Goal: Task Accomplishment & Management: Manage account settings

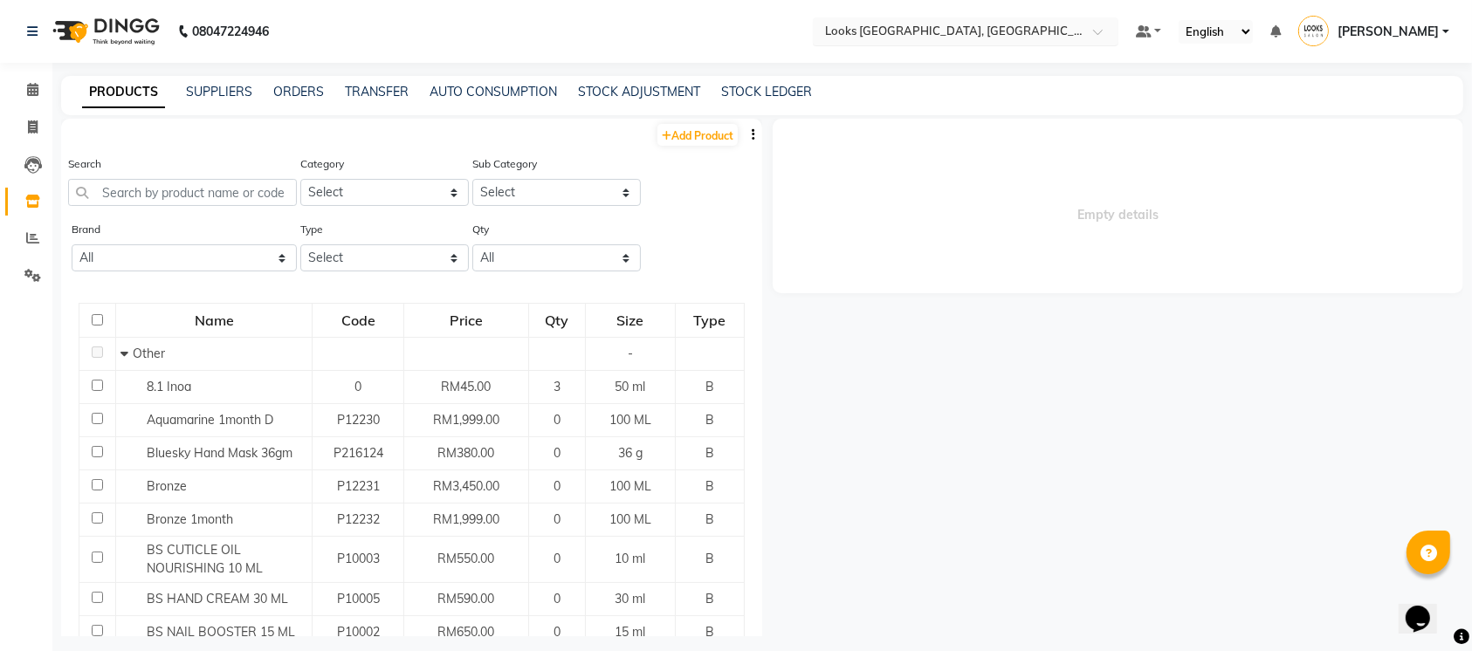
click at [1011, 31] on input "text" at bounding box center [948, 30] width 253 height 17
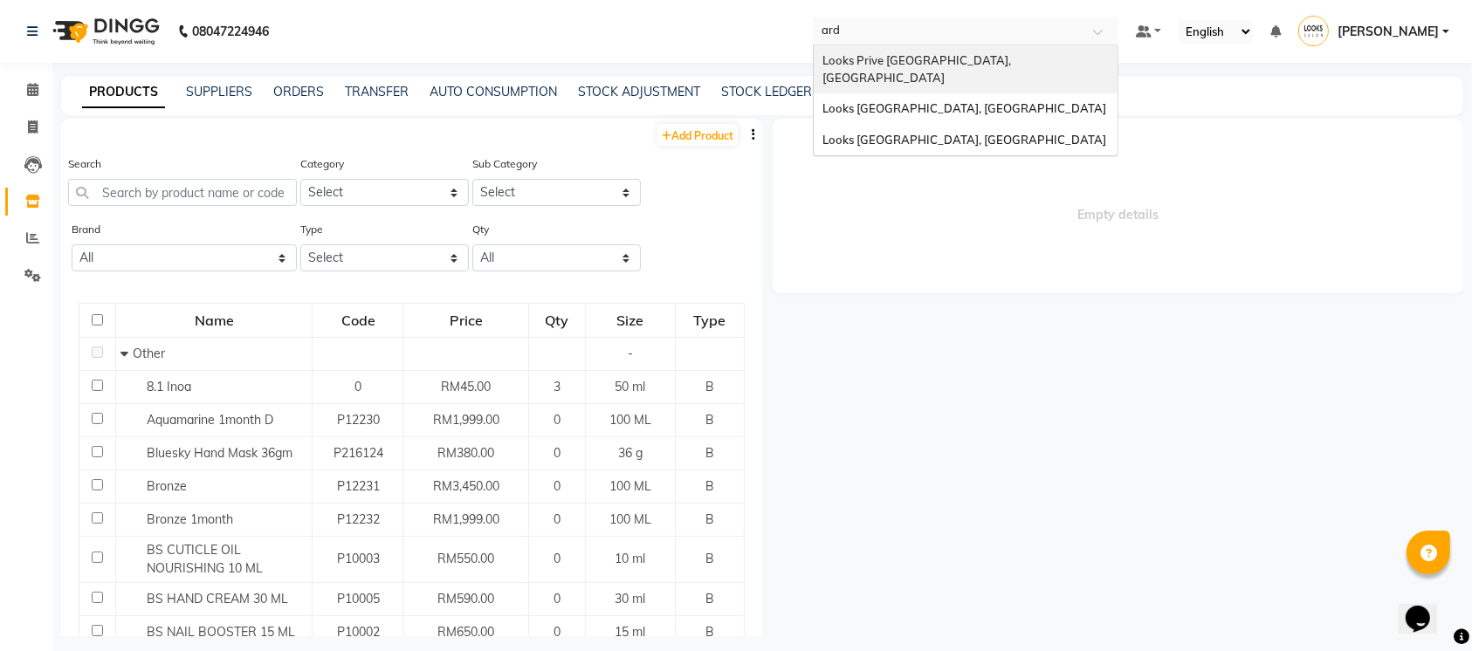
type input "arde"
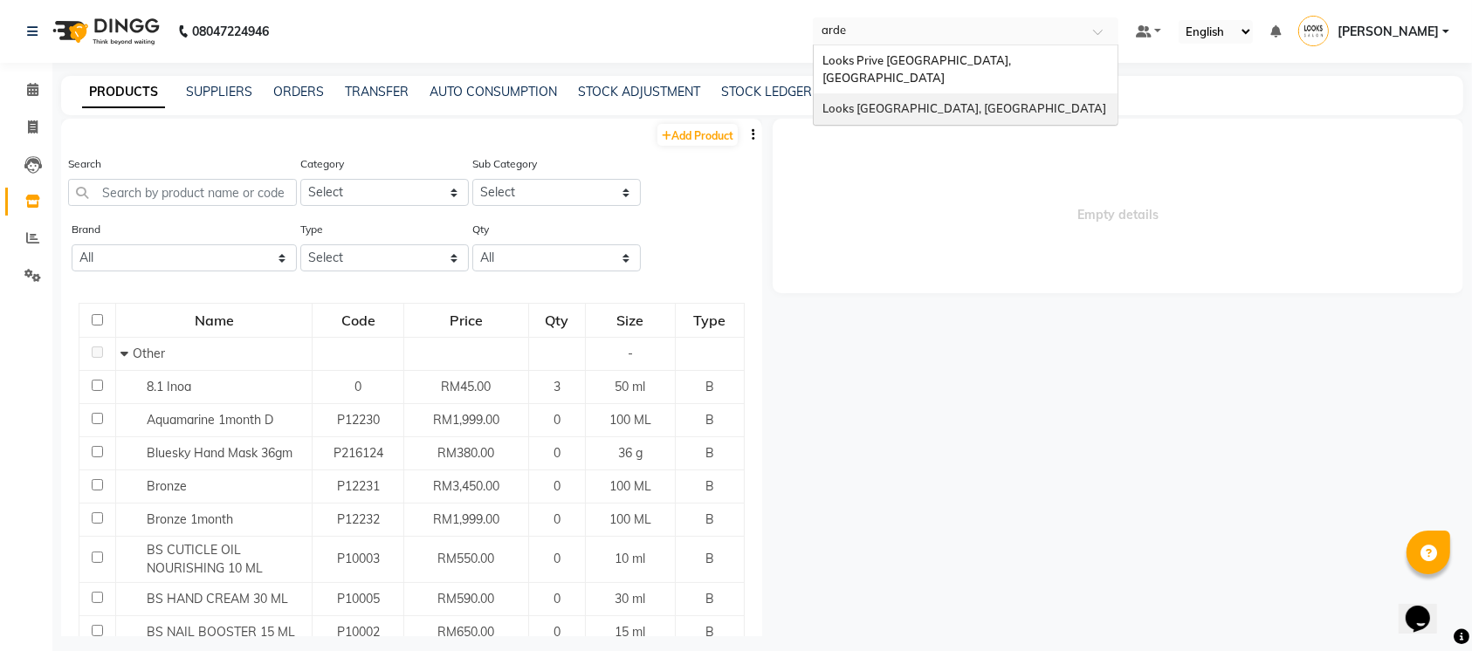
click at [986, 101] on span "Looks [GEOGRAPHIC_DATA], [GEOGRAPHIC_DATA]" at bounding box center [964, 108] width 284 height 14
click at [986, 84] on div "PRODUCTS SUPPLIERS ORDERS TRANSFER AUTO CONSUMPTION STOCK ADJUSTMENT STOCK LEDG…" at bounding box center [751, 92] width 1381 height 18
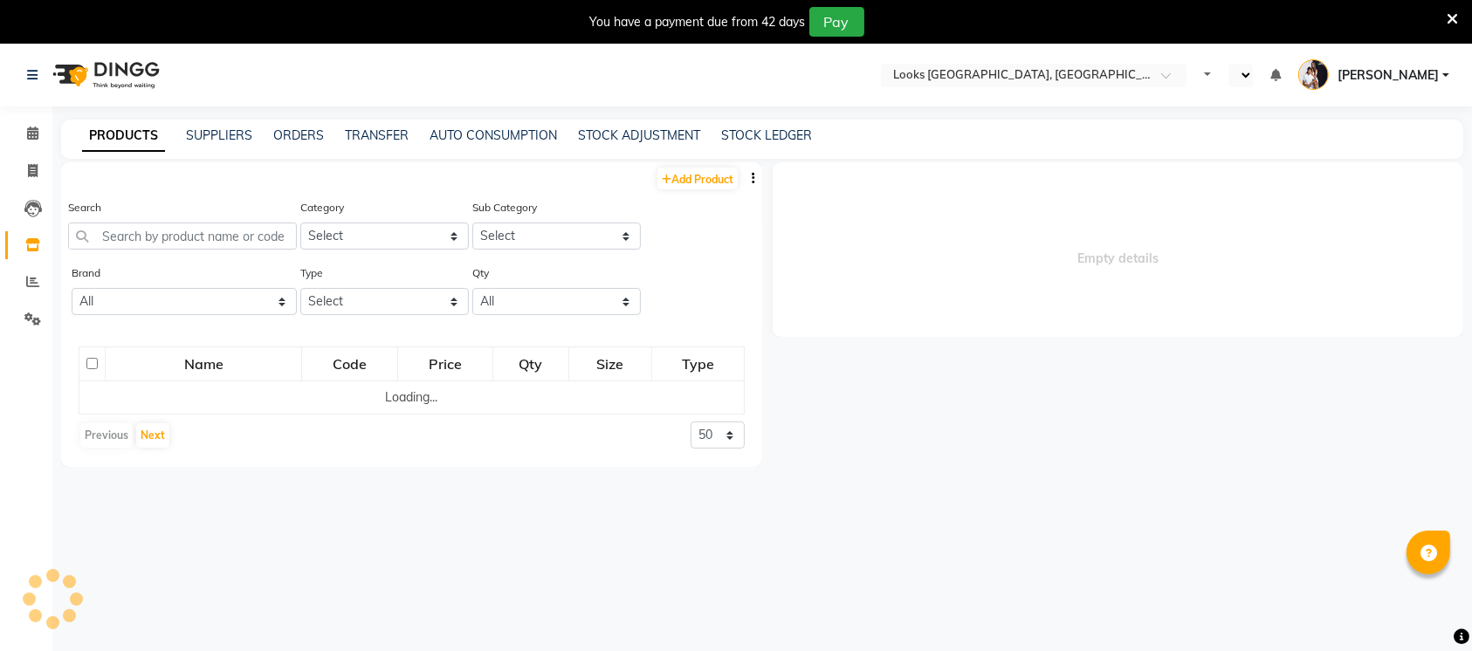
select select "en"
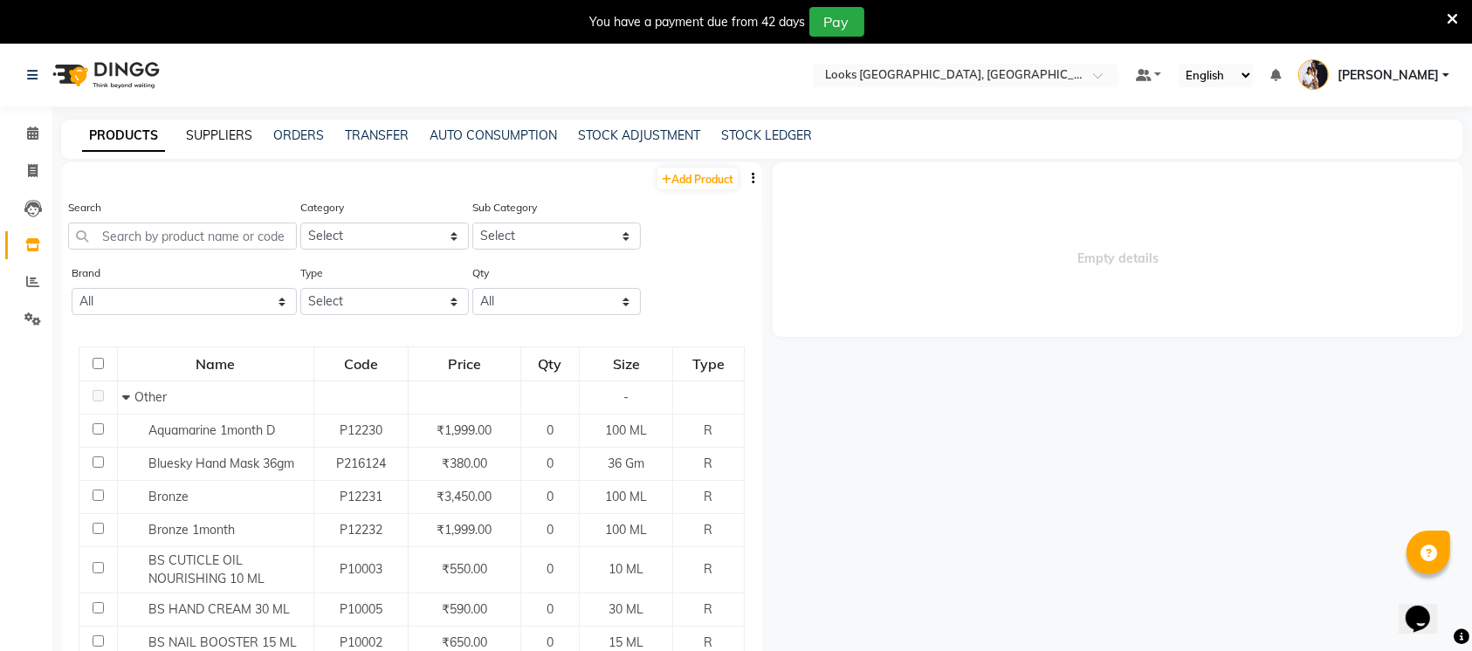
click at [226, 134] on link "SUPPLIERS" at bounding box center [219, 135] width 66 height 16
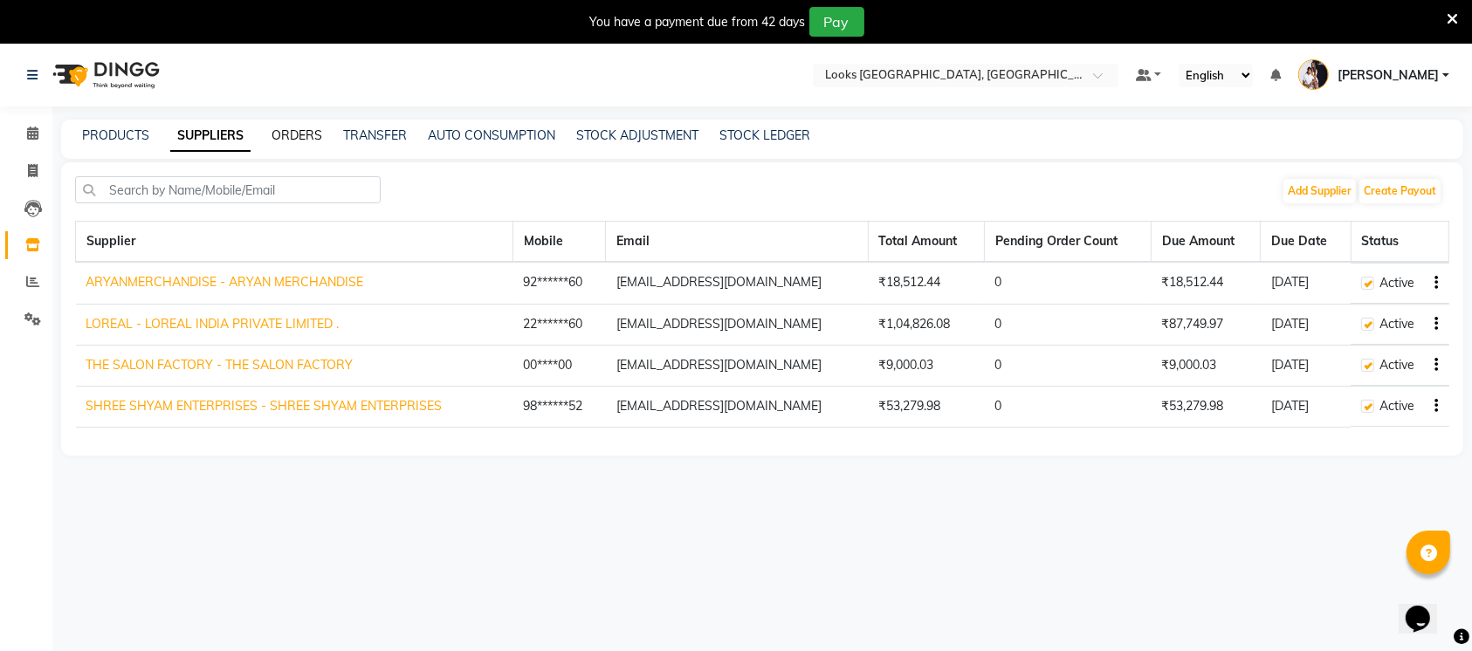
click at [299, 129] on link "ORDERS" at bounding box center [297, 135] width 51 height 16
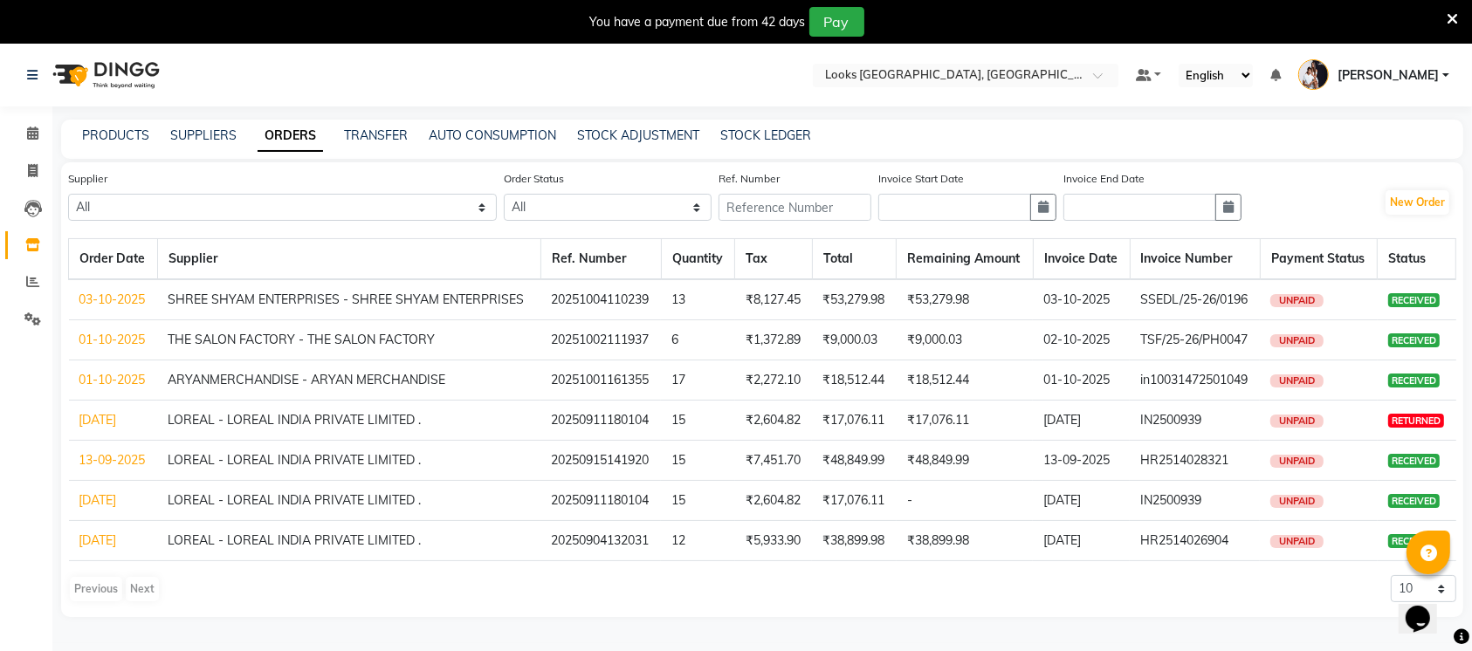
click at [128, 292] on link "03-10-2025" at bounding box center [112, 300] width 66 height 16
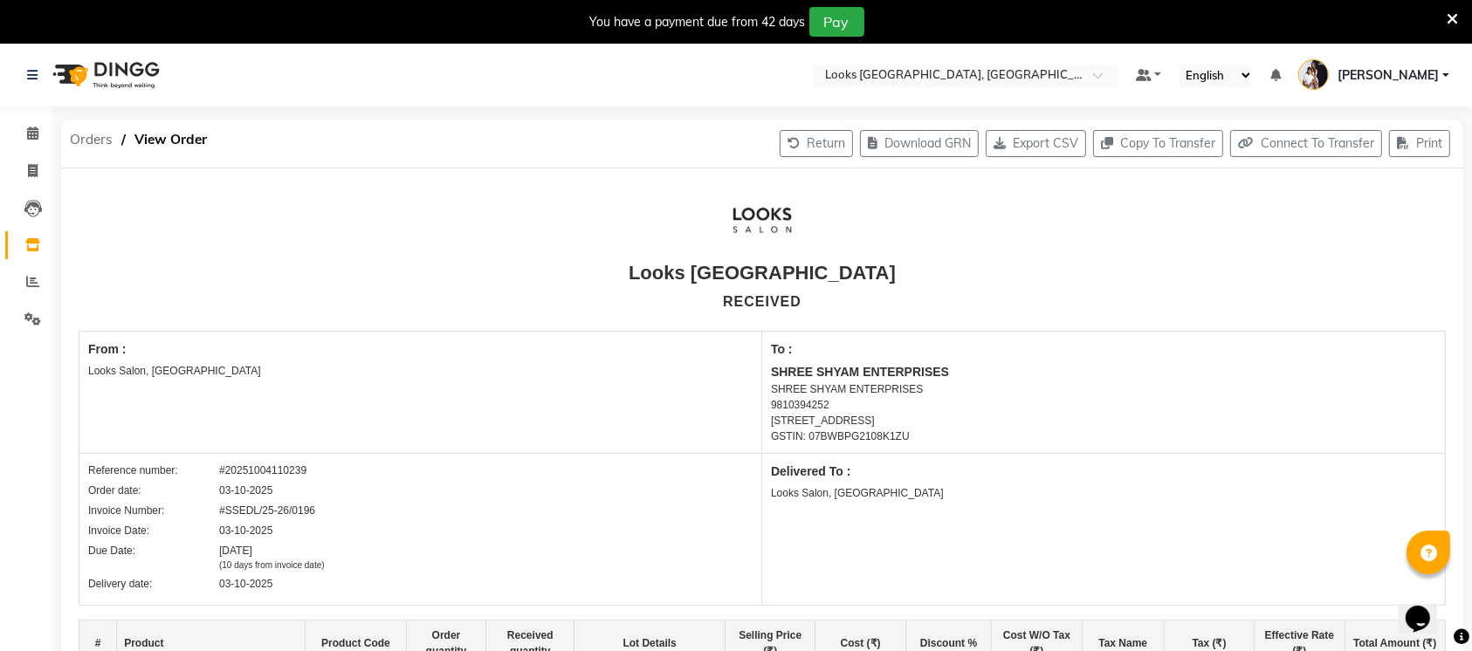
click at [90, 148] on span "Orders" at bounding box center [91, 139] width 60 height 31
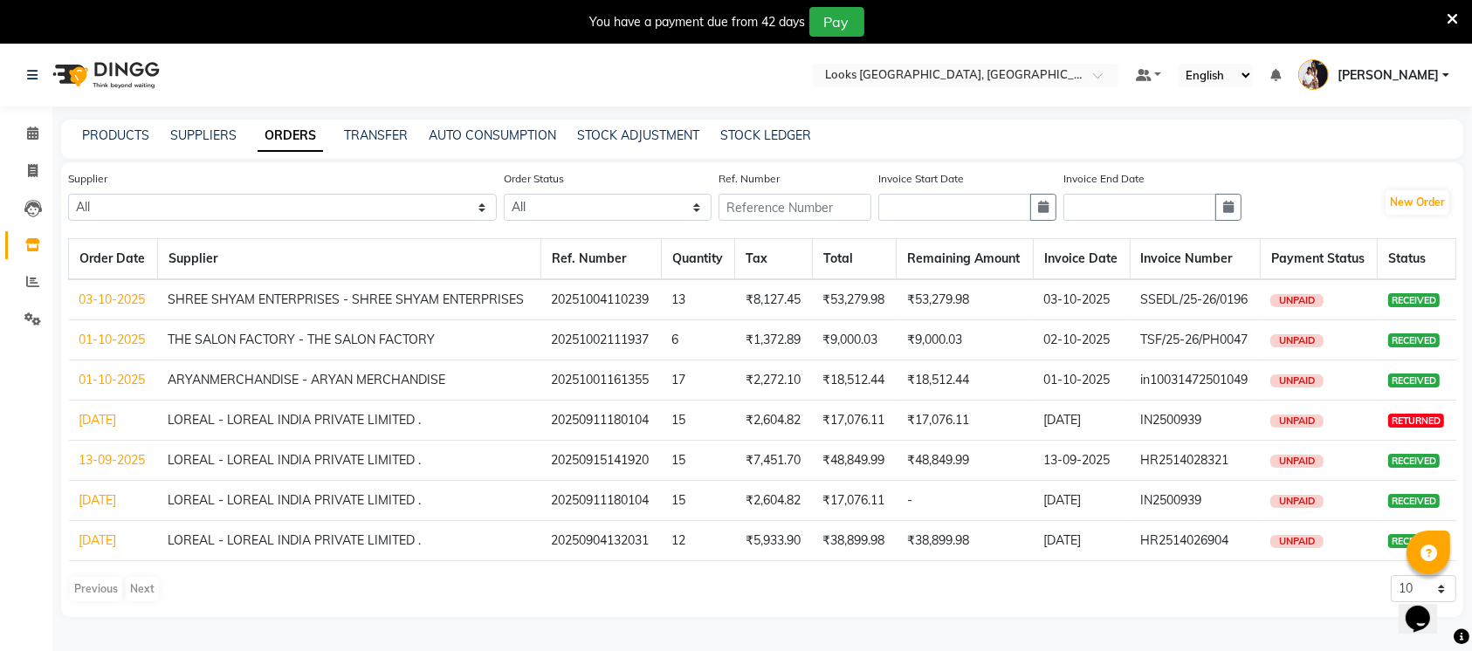
click at [124, 299] on link "03-10-2025" at bounding box center [112, 300] width 66 height 16
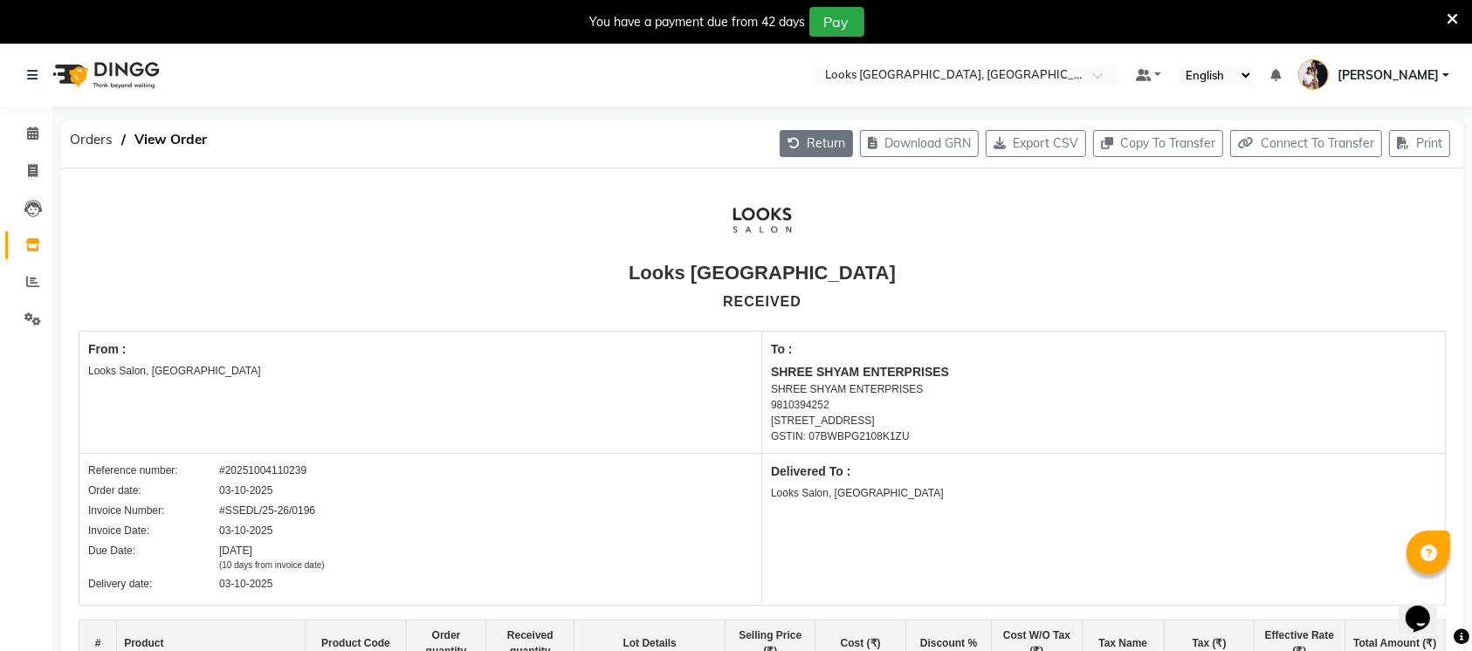
click at [788, 145] on icon "button" at bounding box center [797, 143] width 19 height 12
select select "1700"
select select "1699"
select select "6069"
select select "true"
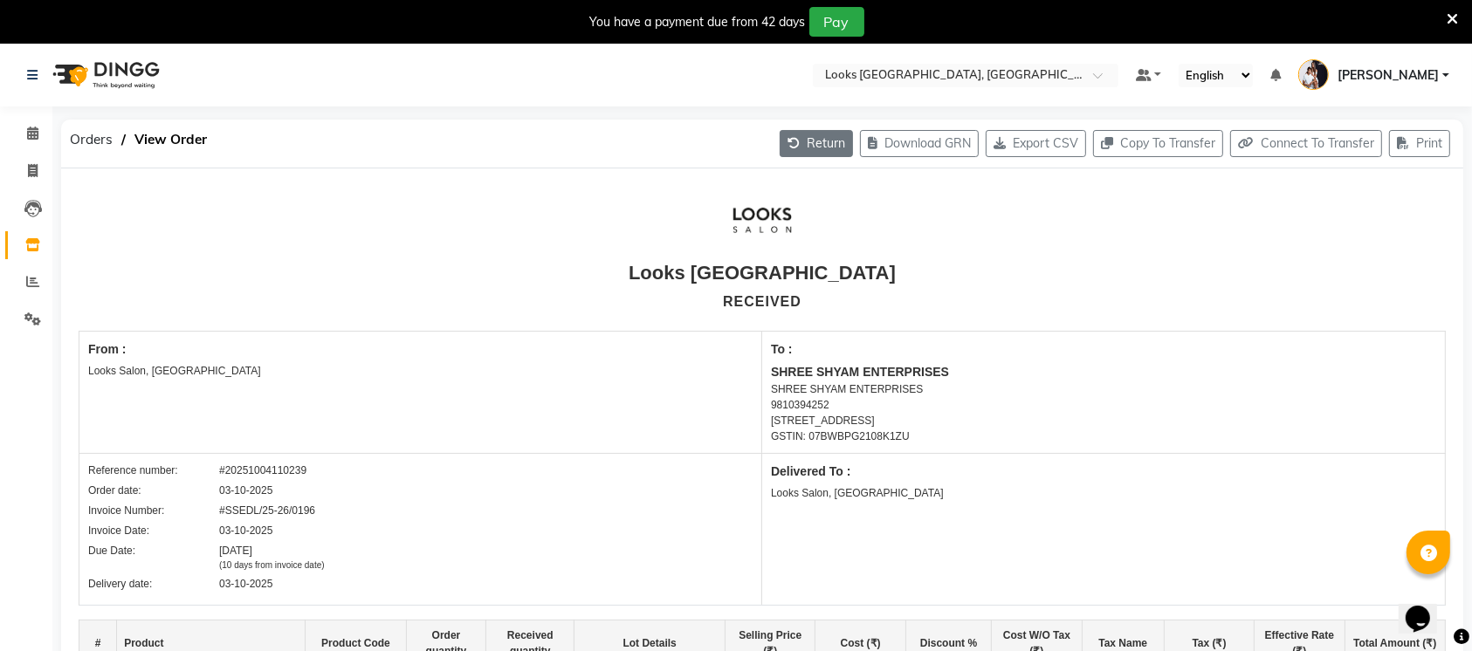
select select "4392"
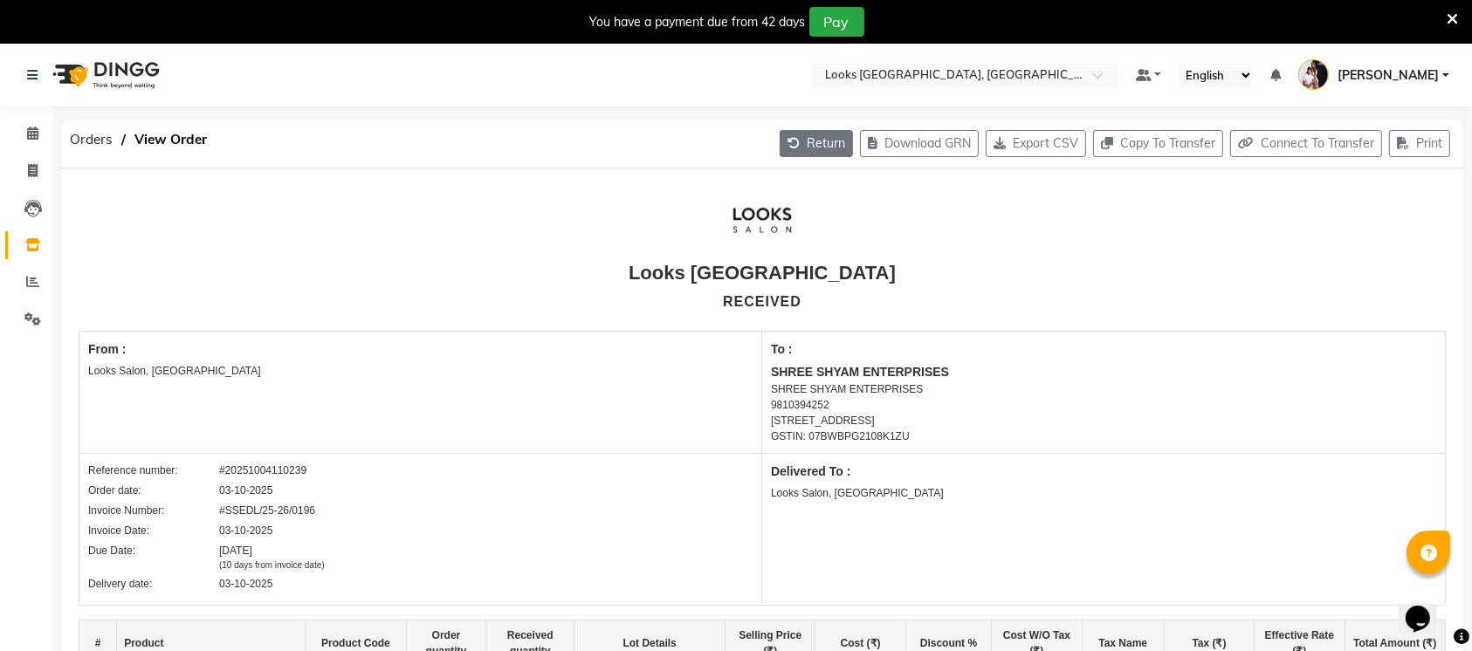
select select "4392"
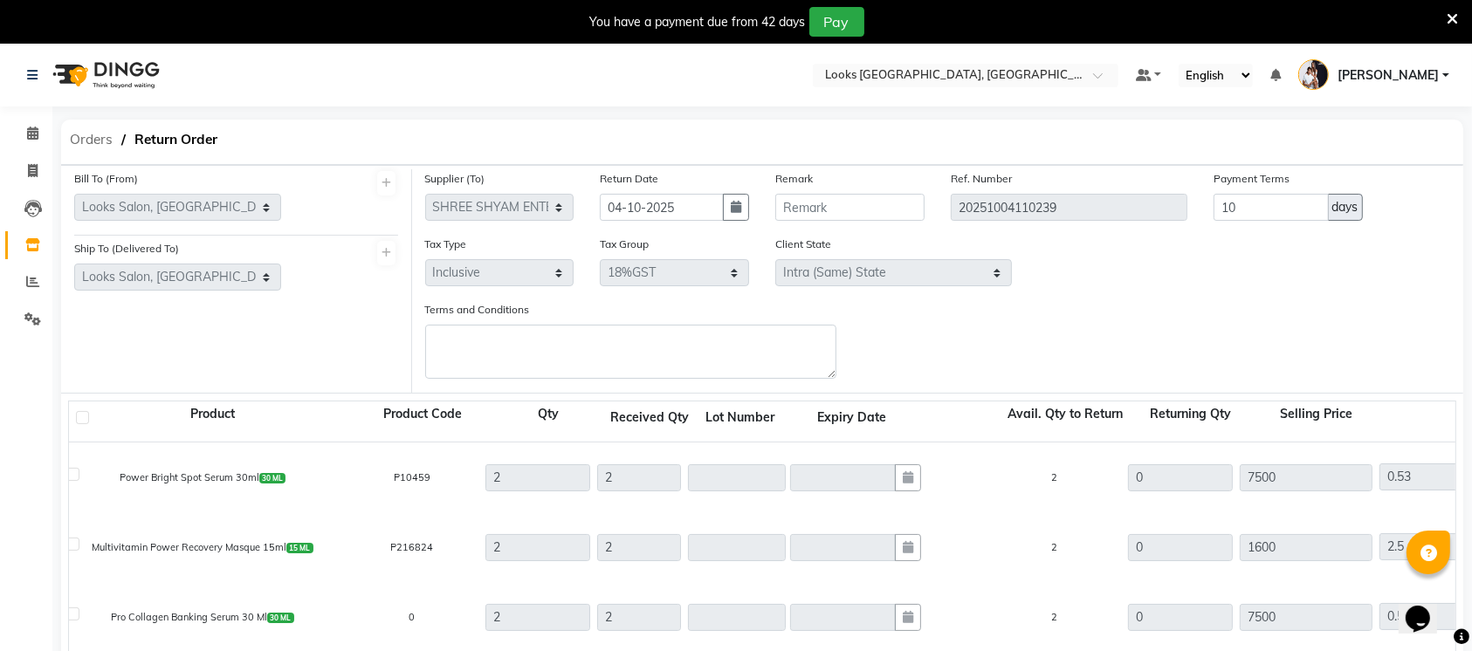
click at [78, 135] on span "Orders" at bounding box center [91, 139] width 60 height 31
